Goal: Task Accomplishment & Management: Use online tool/utility

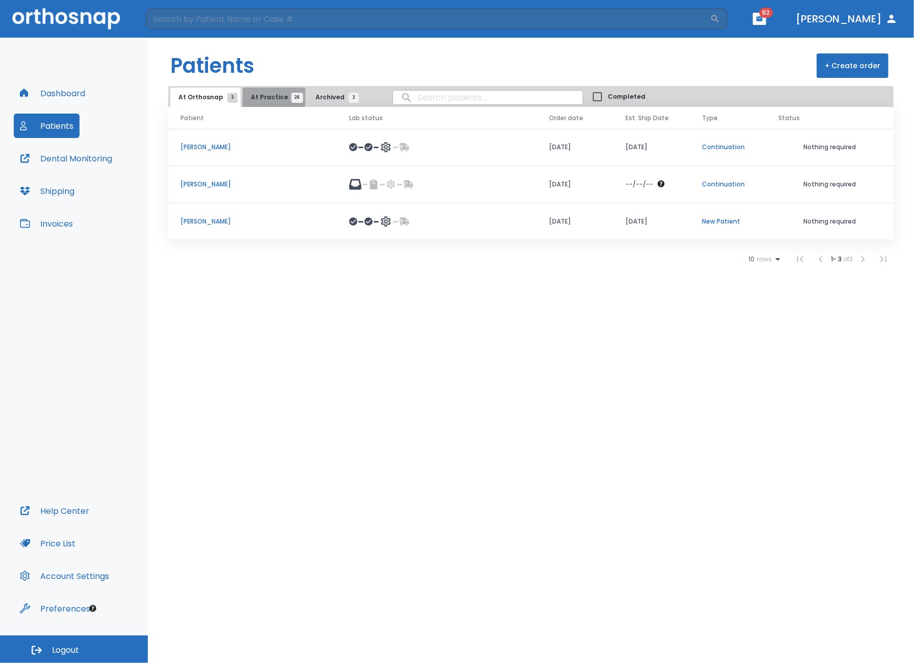
click at [277, 101] on button "At Practice 28" at bounding box center [274, 97] width 63 height 19
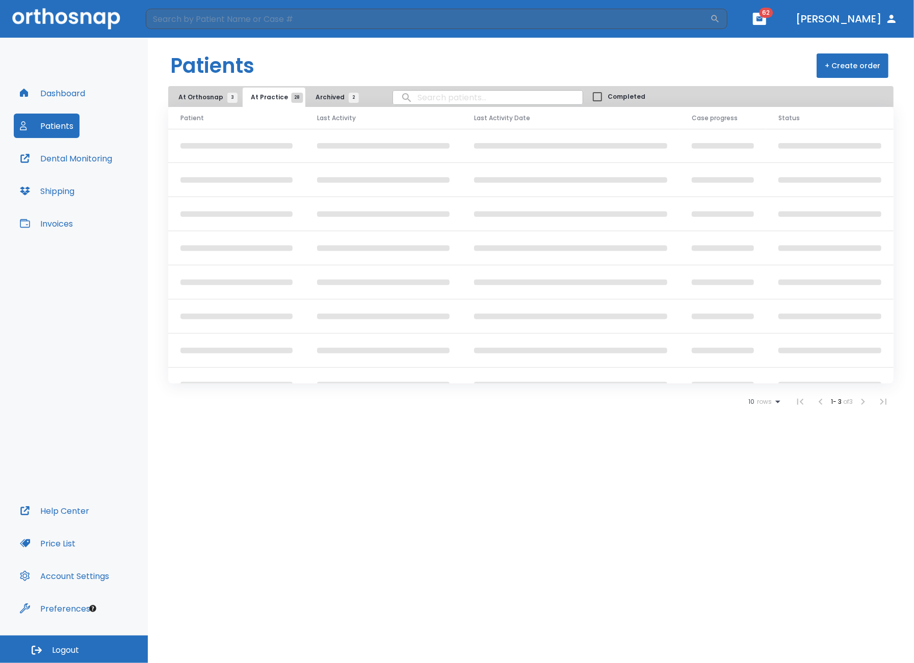
click at [430, 92] on input "search" at bounding box center [488, 98] width 190 height 20
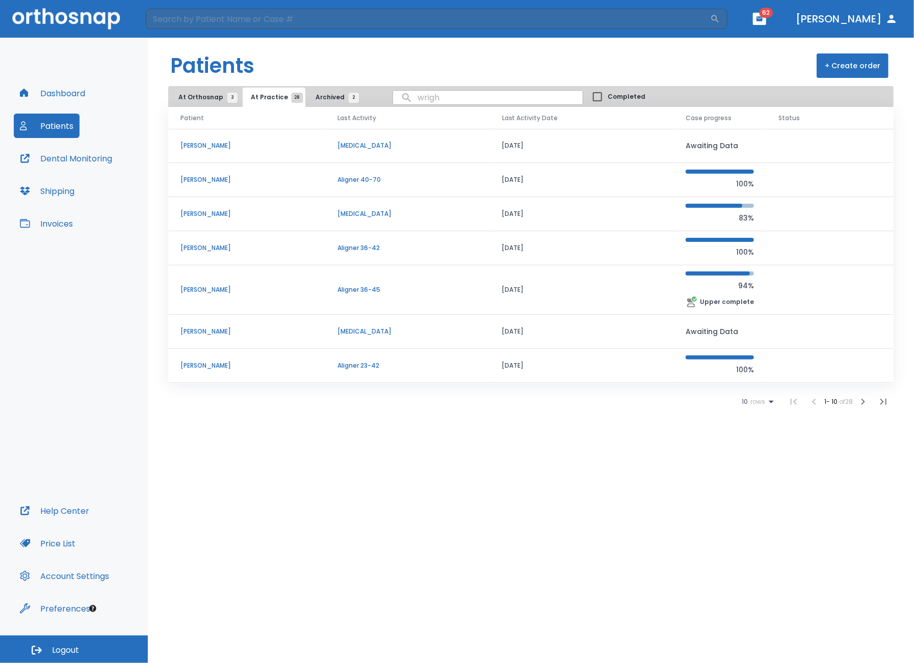
type input "[PERSON_NAME]"
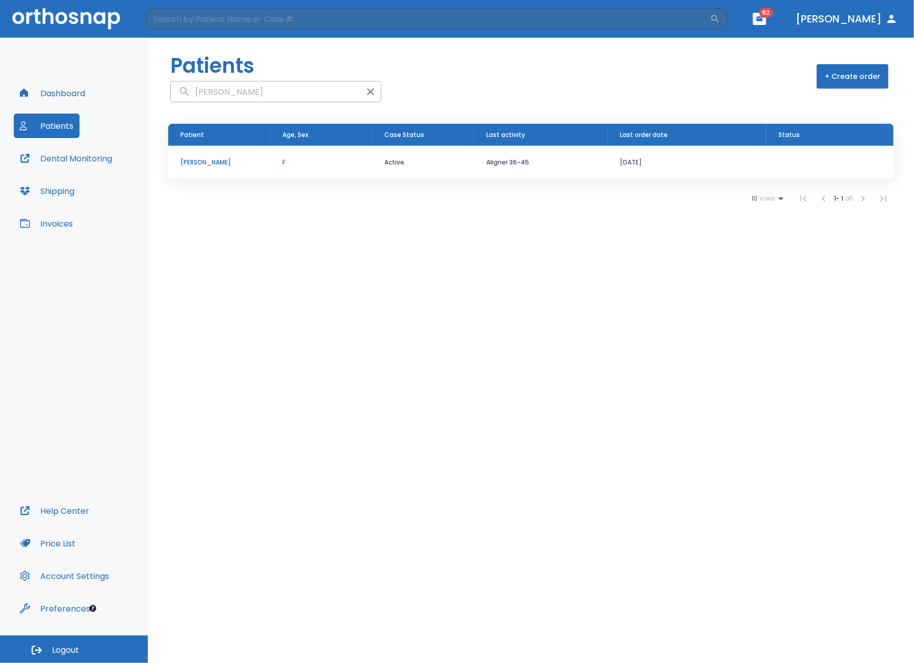
click at [358, 171] on td "F" at bounding box center [321, 163] width 102 height 34
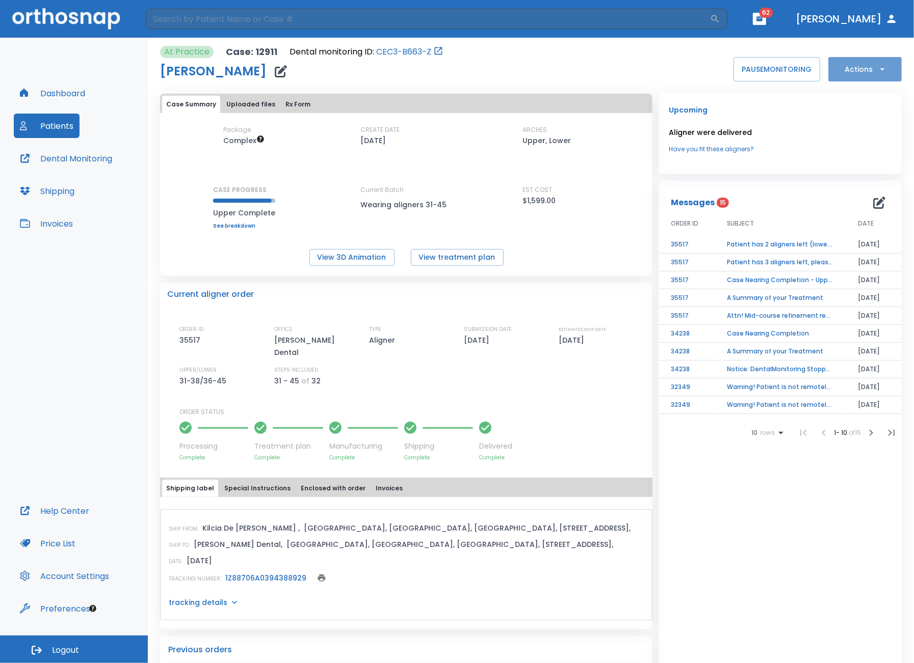
click at [855, 64] on button "Actions" at bounding box center [864, 69] width 73 height 24
click at [868, 148] on p "Order Next Aligners" at bounding box center [859, 149] width 58 height 9
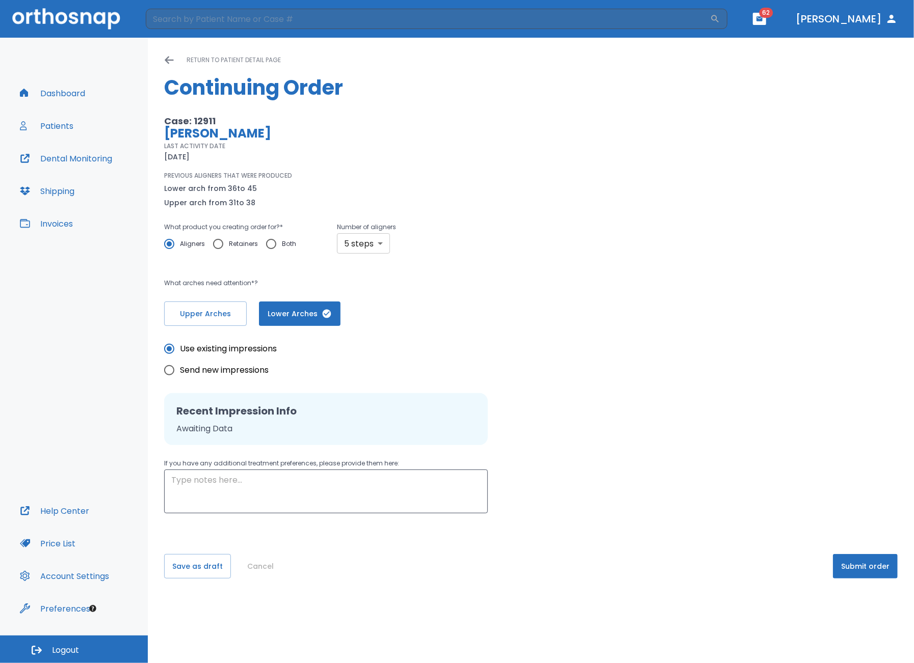
click at [370, 246] on body "​ 62 [PERSON_NAME] Dashboard Patients Dental Monitoring Shipping Invoices Help …" at bounding box center [457, 331] width 914 height 663
click at [357, 322] on li "10 steps" at bounding box center [361, 322] width 59 height 18
type input "10"
click at [516, 334] on div "Use existing impressions Send new impressions Recent Impression Info Awaiting D…" at bounding box center [530, 420] width 733 height 188
click at [849, 562] on button "Submit order" at bounding box center [865, 566] width 65 height 24
